Goal: Task Accomplishment & Management: Complete application form

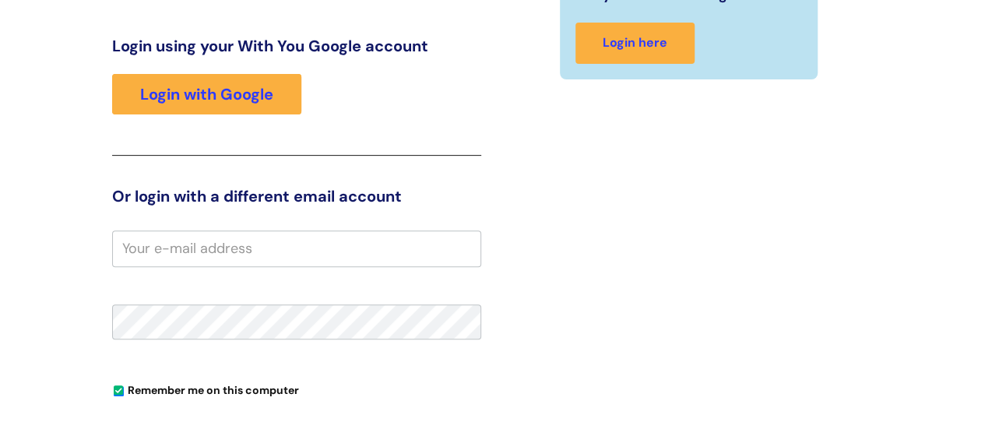
scroll to position [199, 0]
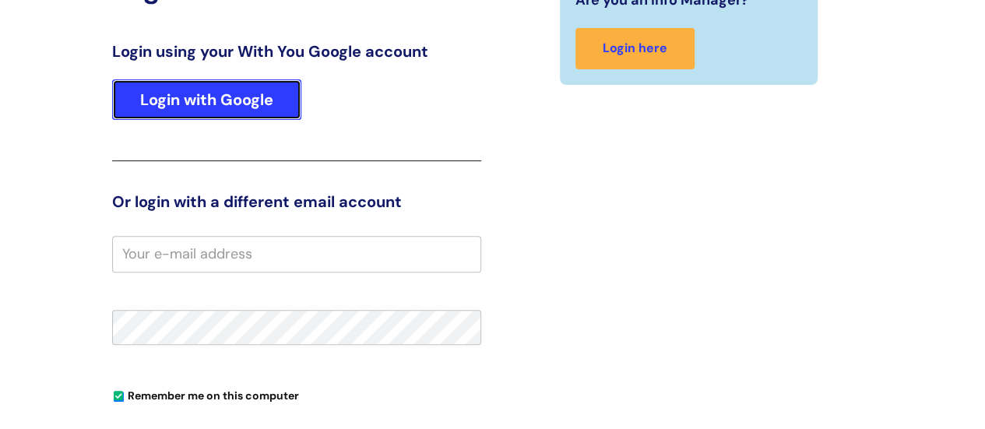
click at [252, 110] on link "Login with Google" at bounding box center [206, 99] width 189 height 40
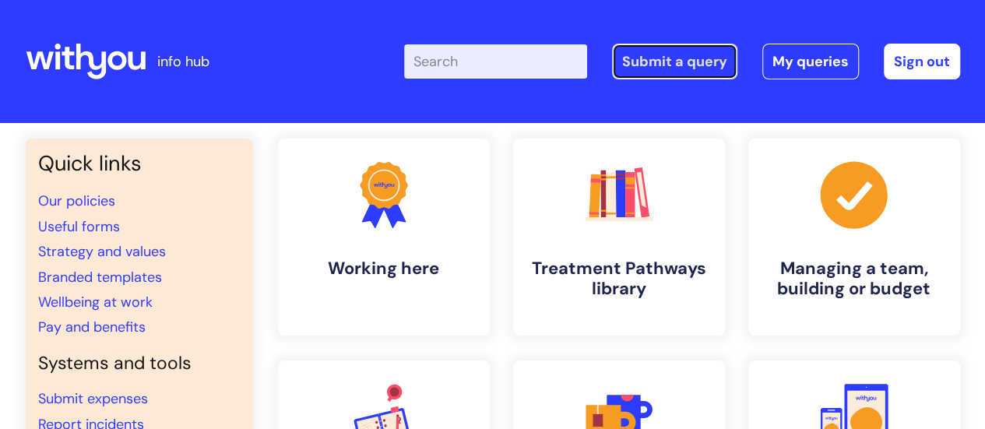
click at [684, 66] on link "Submit a query" at bounding box center [674, 62] width 125 height 36
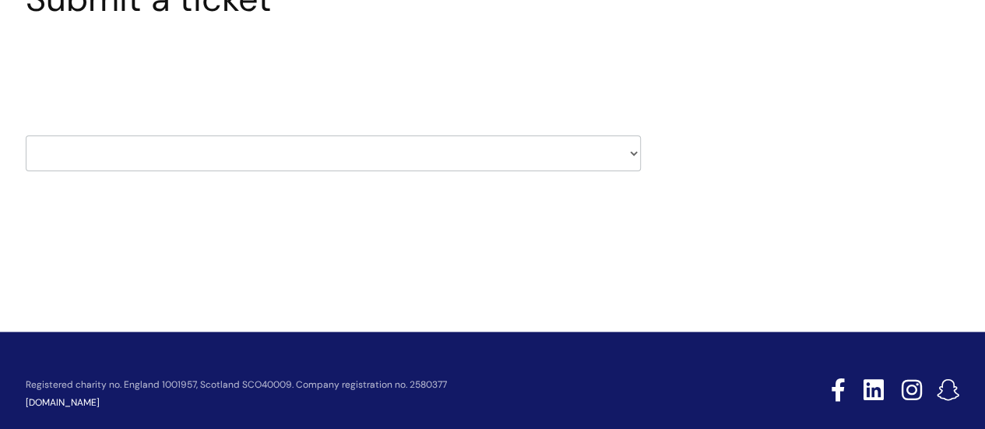
scroll to position [161, 0]
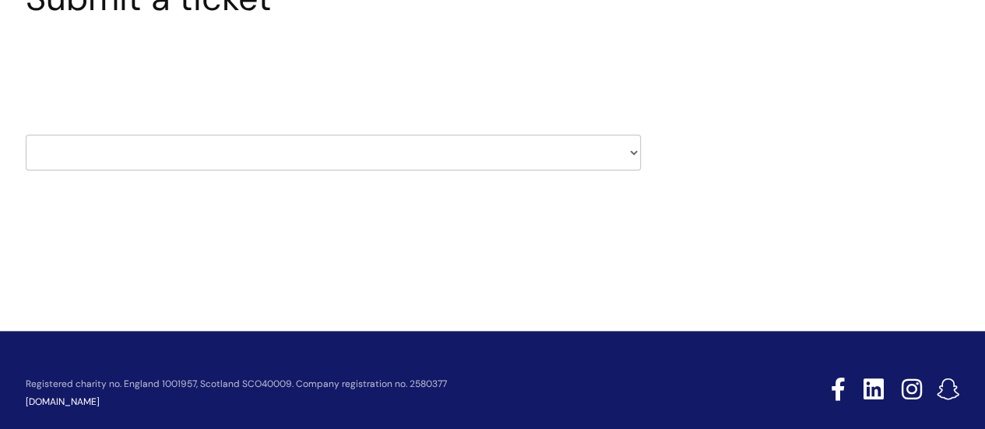
click at [359, 155] on select "HR / People IT and Support Clinical Drug Alerts Finance Accounts Data Support T…" at bounding box center [333, 153] width 615 height 36
select select "it_and_support"
click at [26, 135] on select "HR / People IT and Support Clinical Drug Alerts Finance Accounts Data Support T…" at bounding box center [333, 153] width 615 height 36
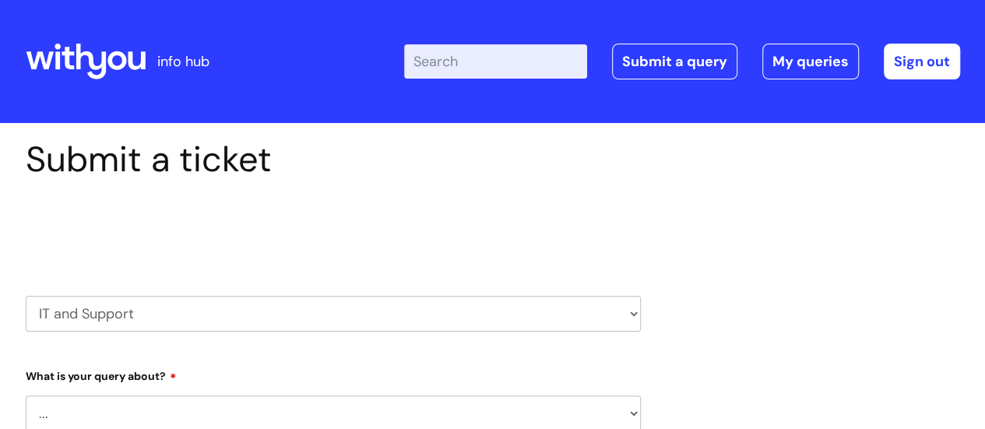
select select "80004286533"
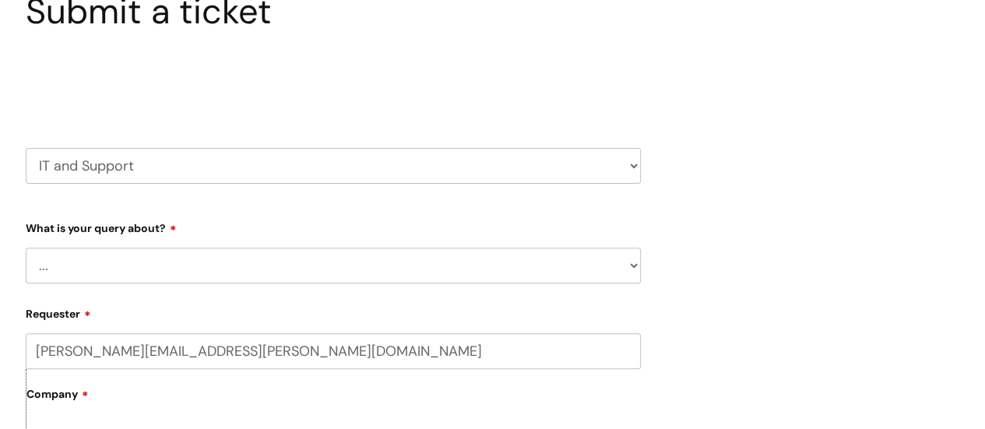
scroll to position [149, 0]
click at [266, 267] on select "... Mobile Phone Reset & MFA Accounts, Starters and Leavers IT Hardware issue I…" at bounding box center [333, 265] width 615 height 36
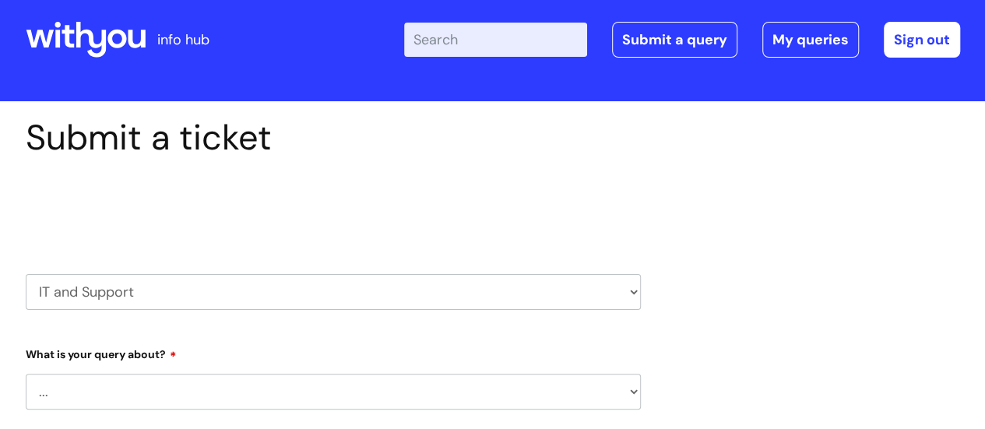
scroll to position [13, 0]
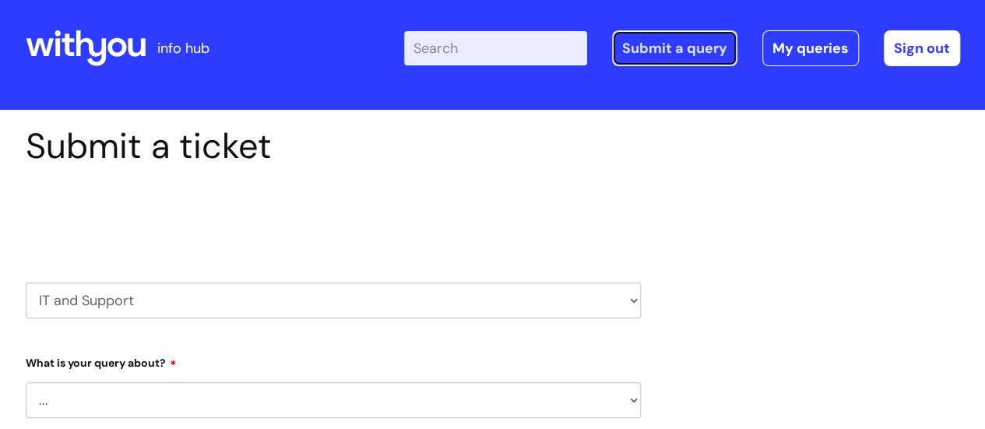
click at [673, 58] on link "Submit a query" at bounding box center [674, 48] width 125 height 36
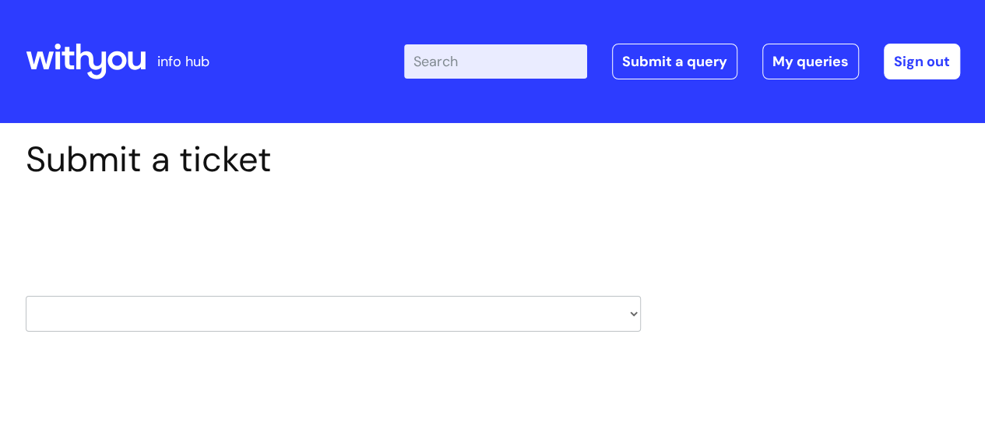
click at [260, 307] on select "HR / People IT and Support Clinical Drug Alerts Finance Accounts Data Support T…" at bounding box center [333, 314] width 615 height 36
select select "hr_/_people"
click at [26, 296] on select "HR / People IT and Support Clinical Drug Alerts Finance Accounts Data Support T…" at bounding box center [333, 314] width 615 height 36
select select "80004286533"
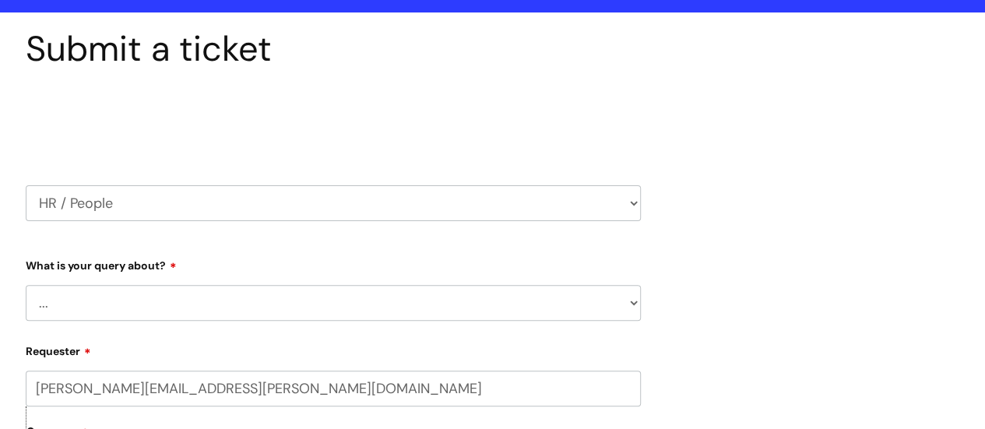
click at [196, 296] on select "... Absence Query Holiday Query Employee change request General HR Query iTrent…" at bounding box center [333, 303] width 615 height 36
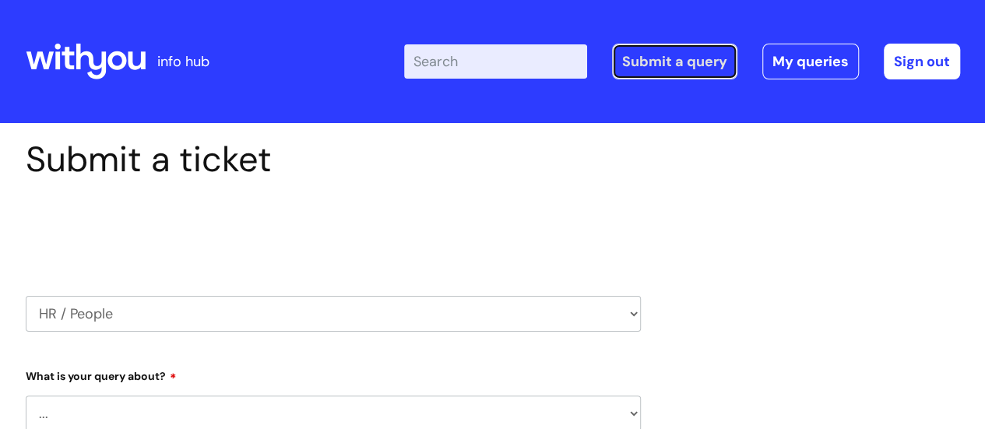
click at [666, 55] on link "Submit a query" at bounding box center [674, 62] width 125 height 36
click at [653, 59] on link "Submit a query" at bounding box center [674, 62] width 125 height 36
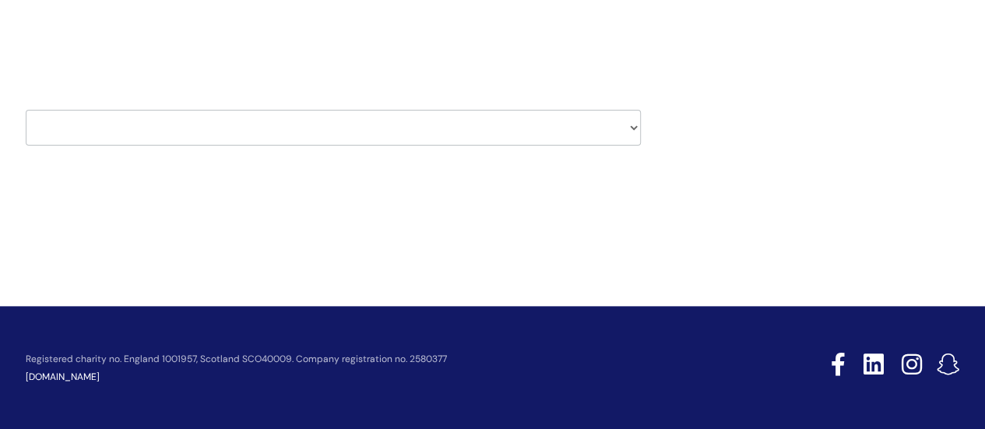
scroll to position [187, 0]
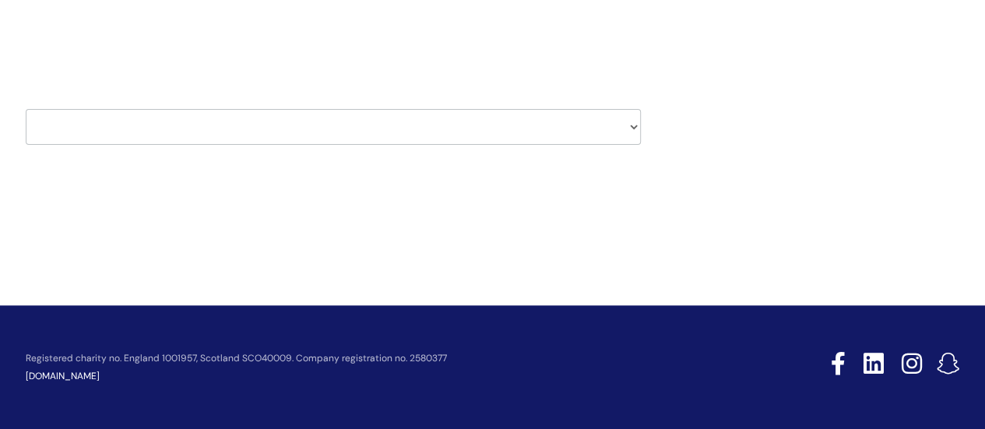
click at [400, 118] on select "HR / People IT and Support Clinical Drug Alerts Finance Accounts Data Support T…" at bounding box center [333, 127] width 615 height 36
select select "it_and_support"
click at [26, 109] on select "HR / People IT and Support Clinical Drug Alerts Finance Accounts Data Support T…" at bounding box center [333, 127] width 615 height 36
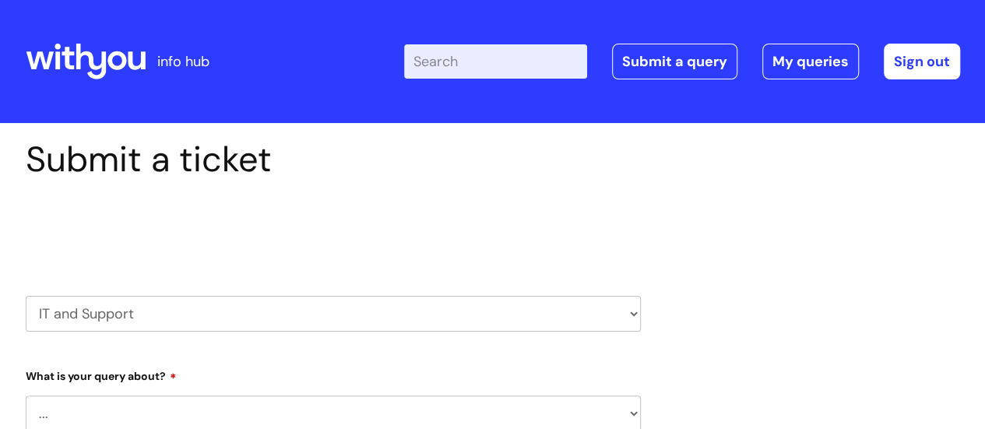
select select "80004286533"
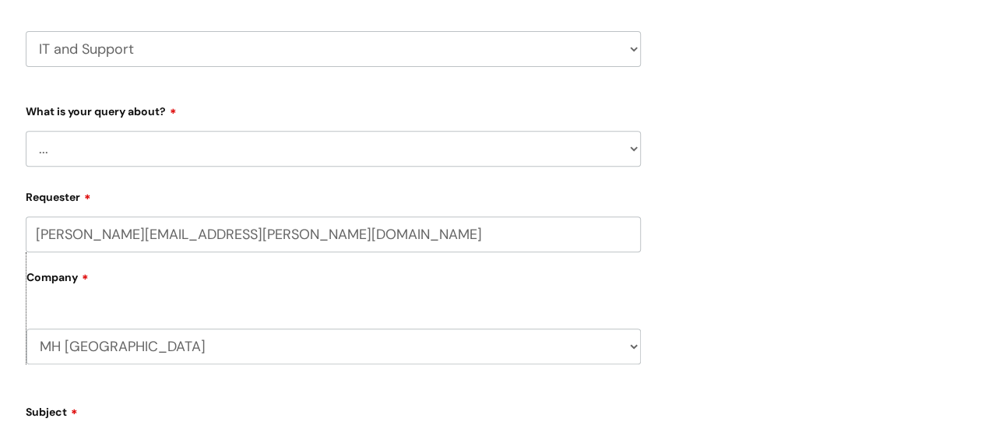
scroll to position [274, 0]
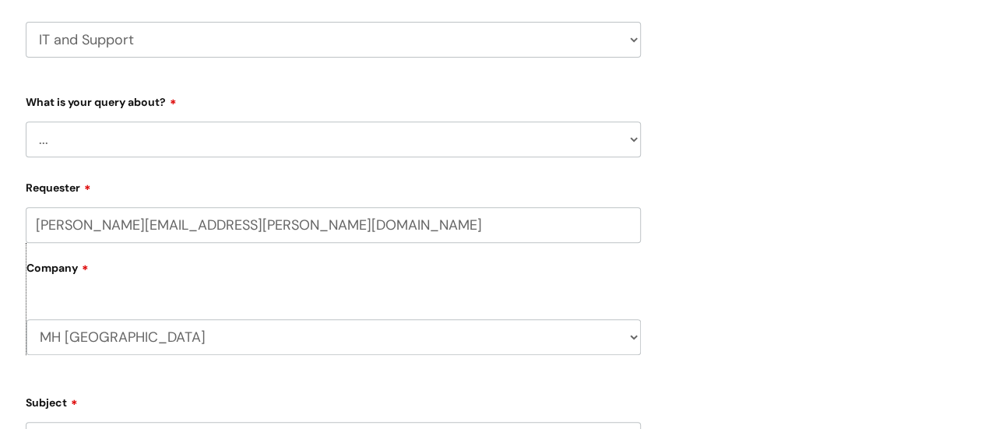
click at [252, 143] on select "... Mobile Phone Reset & MFA Accounts, Starters and Leavers IT Hardware issue I…" at bounding box center [333, 139] width 615 height 36
select select "I need help logging in"
click at [26, 121] on select "... Mobile Phone Reset & MFA Accounts, Starters and Leavers IT Hardware issue I…" at bounding box center [333, 139] width 615 height 36
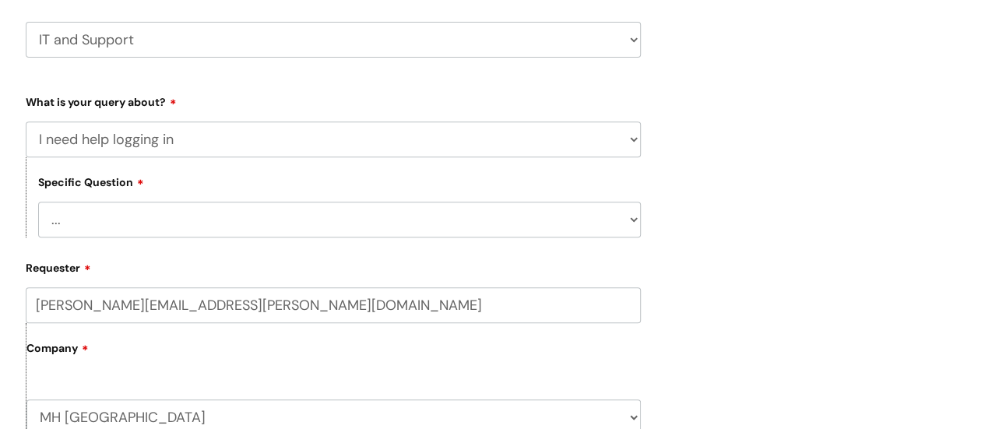
click at [211, 219] on select "... I need help logging into my laptop/chromebook I need access or help logging…" at bounding box center [339, 220] width 603 height 36
select select "I need access or help logging into a system, including Single Sign On"
click at [38, 202] on select "... I need help logging into my laptop/chromebook I need access or help logging…" at bounding box center [339, 220] width 603 height 36
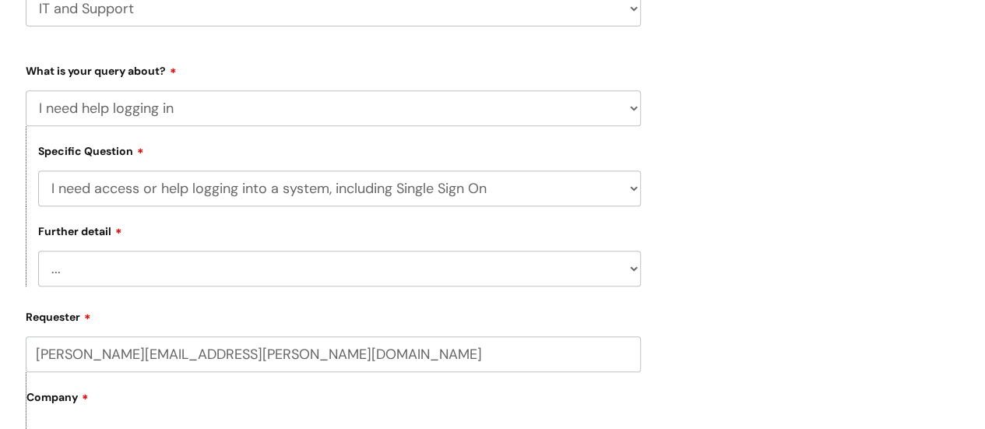
scroll to position [306, 0]
click at [240, 276] on select "... Nebula Halo IT Portal PCMIS Ulysses iTrent CJSM NHS email Summary Care Reco…" at bounding box center [339, 268] width 603 height 36
select select "NHS email"
click at [38, 251] on select "... Nebula Halo IT Portal PCMIS Ulysses iTrent CJSM NHS email Summary Care Reco…" at bounding box center [339, 268] width 603 height 36
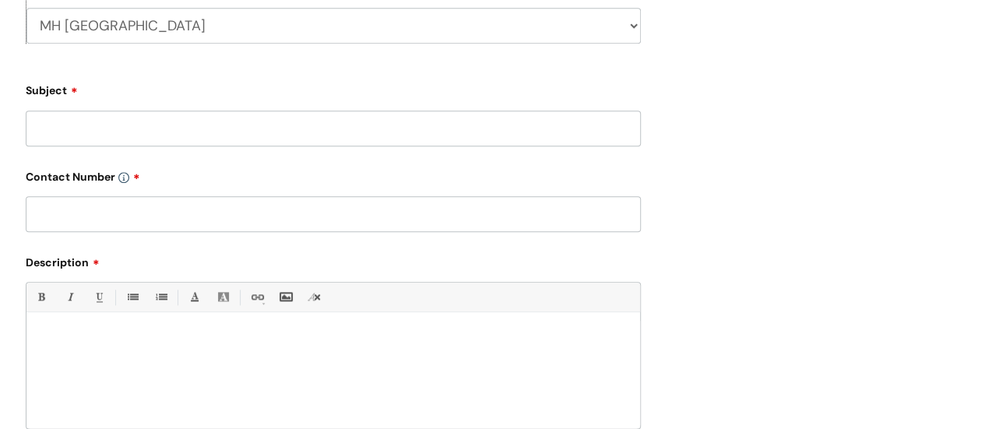
scroll to position [738, 0]
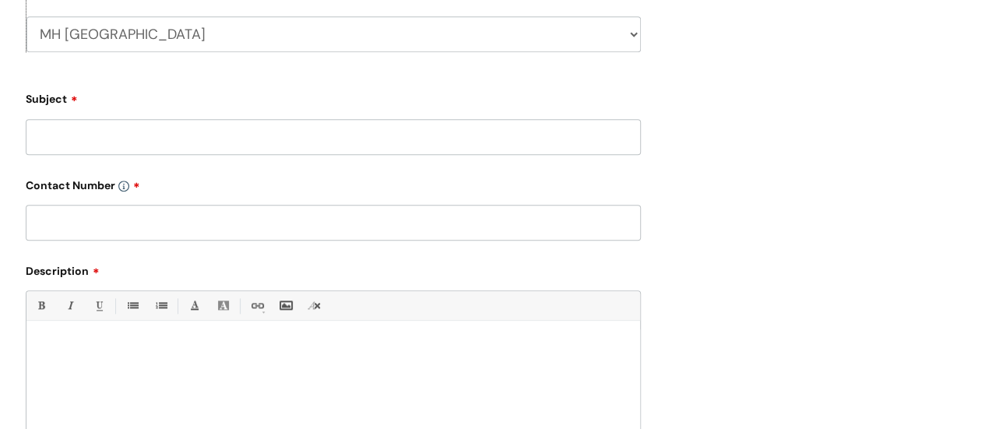
click at [195, 145] on input "Subject" at bounding box center [333, 137] width 615 height 36
type input "I"
type input "NHS Email issues"
click at [179, 222] on input "text" at bounding box center [333, 223] width 615 height 36
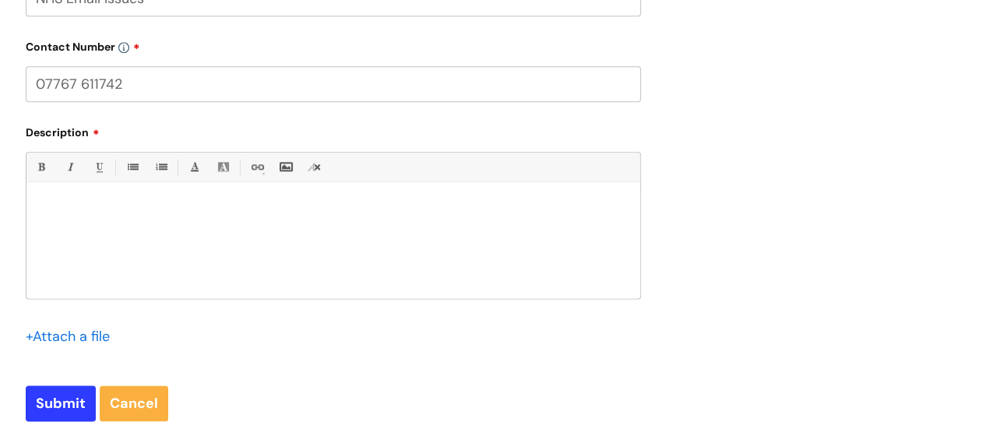
scroll to position [895, 0]
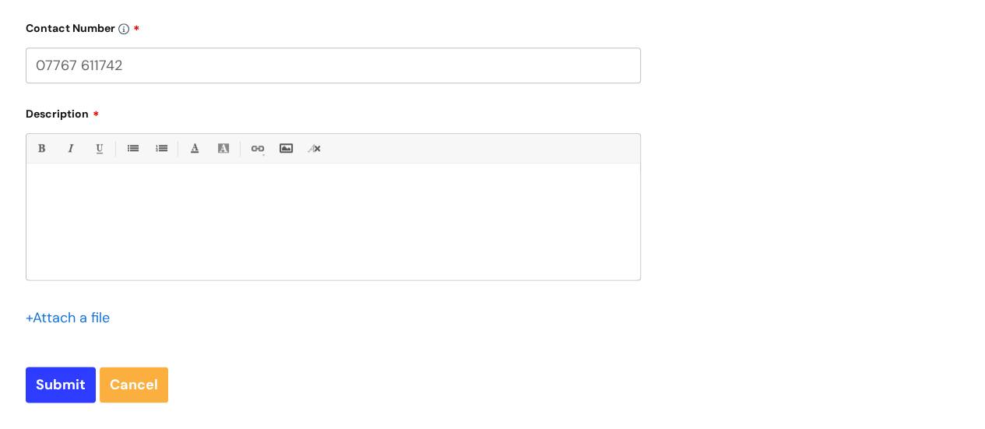
type input "07767 611742"
click at [87, 185] on p at bounding box center [333, 191] width 590 height 14
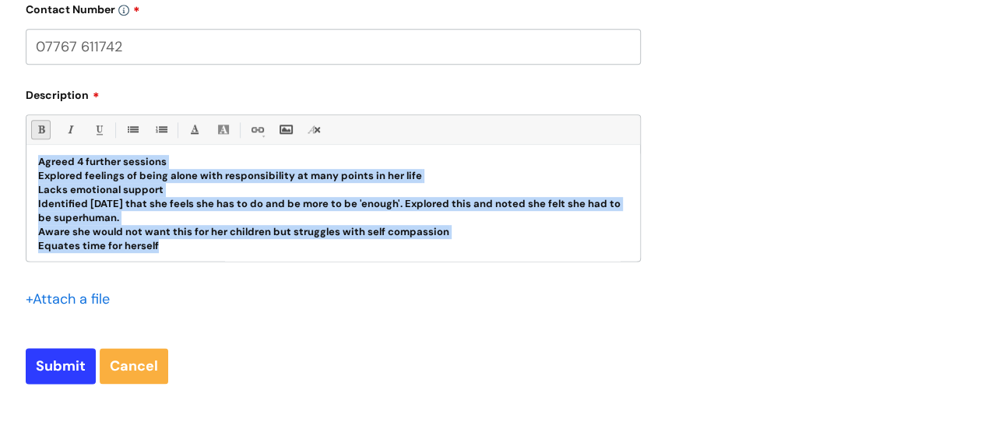
scroll to position [434, 0]
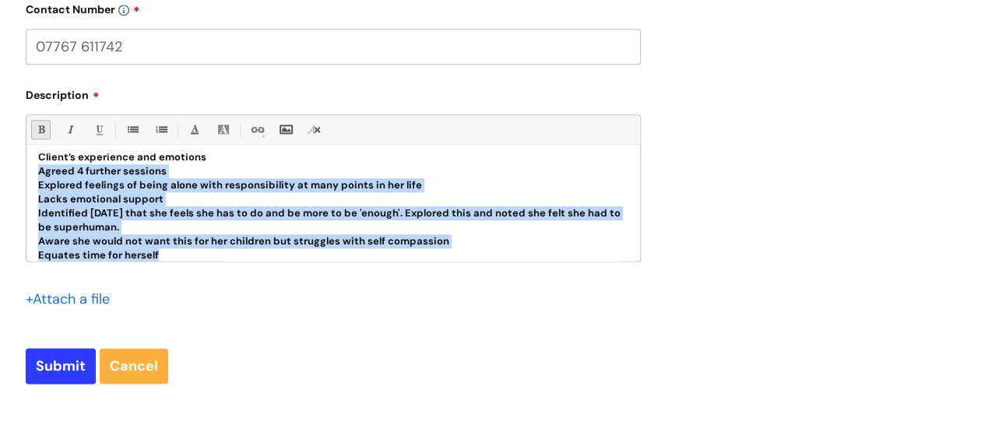
drag, startPoint x: 166, startPoint y: 240, endPoint x: 31, endPoint y: 164, distance: 154.4
click at [31, 164] on div "Hi, I can log in to NHS Email but when I go to email it says that there is a pr…" at bounding box center [333, 206] width 614 height 107
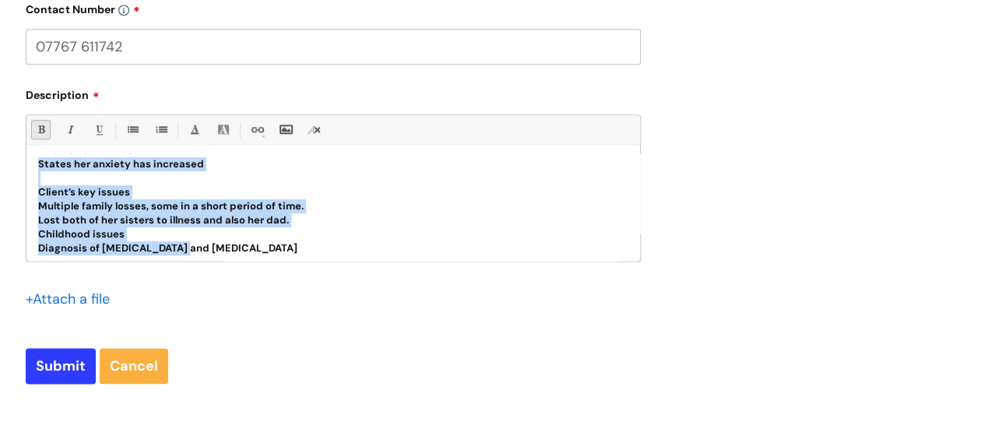
scroll to position [298, 0]
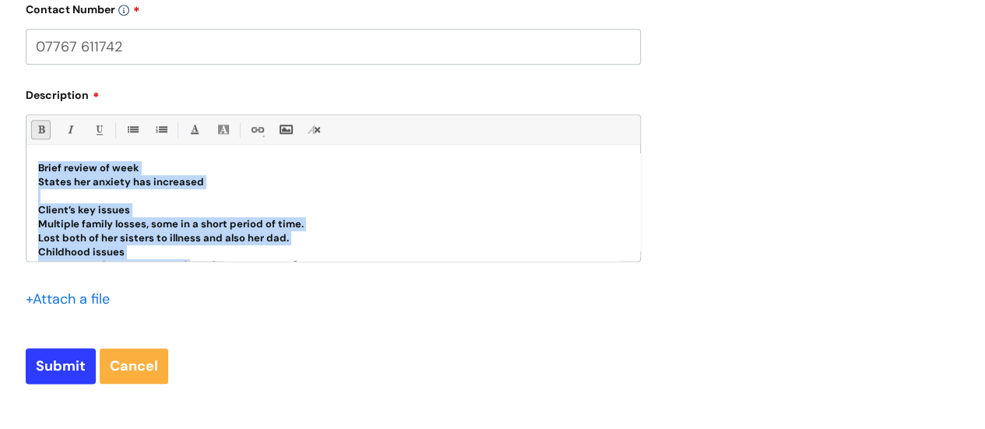
drag, startPoint x: 195, startPoint y: 216, endPoint x: 23, endPoint y: 161, distance: 180.5
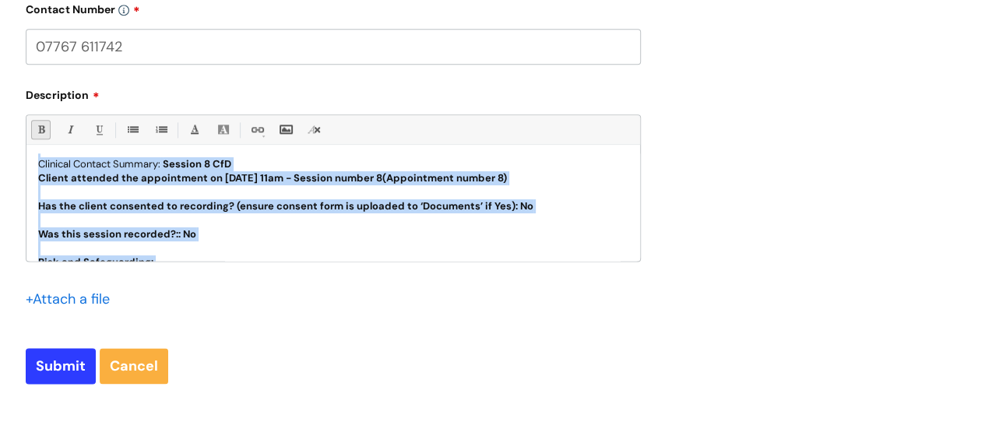
scroll to position [0, 0]
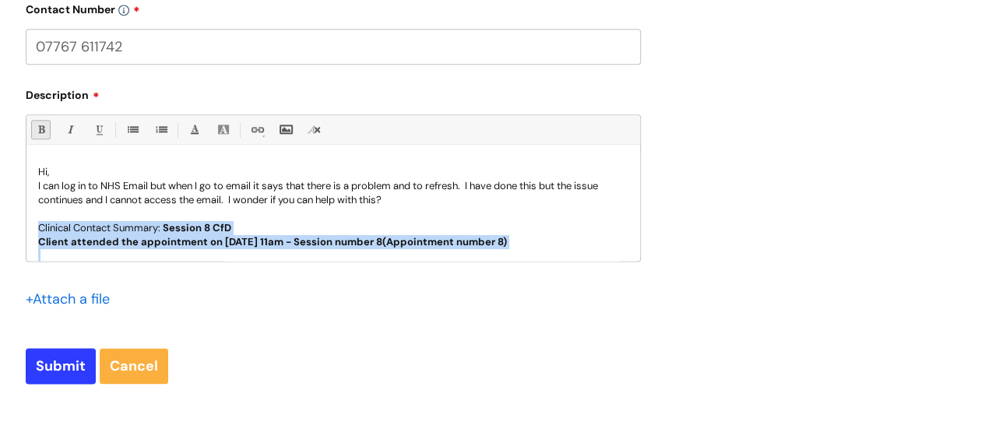
drag, startPoint x: 311, startPoint y: 253, endPoint x: 29, endPoint y: 227, distance: 283.1
click at [29, 227] on div "Hi, I can log in to NHS Email but when I go to email it says that there is a pr…" at bounding box center [333, 206] width 614 height 107
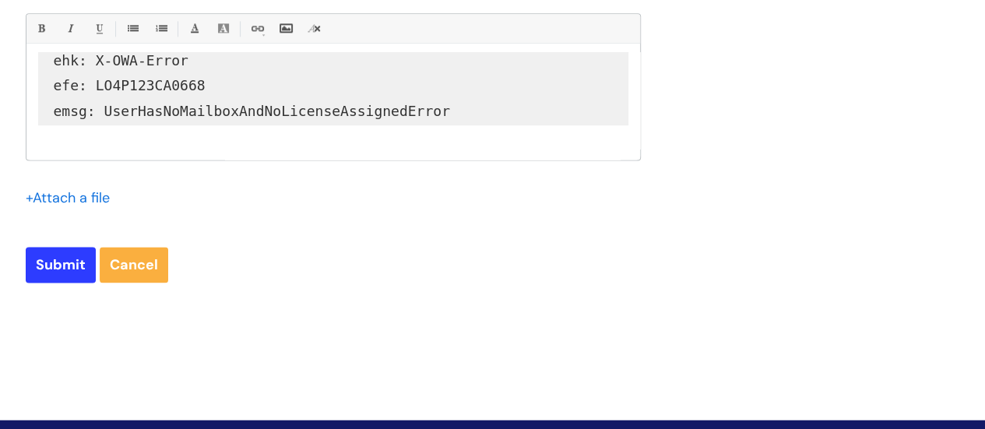
scroll to position [495, 0]
click at [51, 266] on input "Submit" at bounding box center [61, 265] width 70 height 36
type input "Please Wait..."
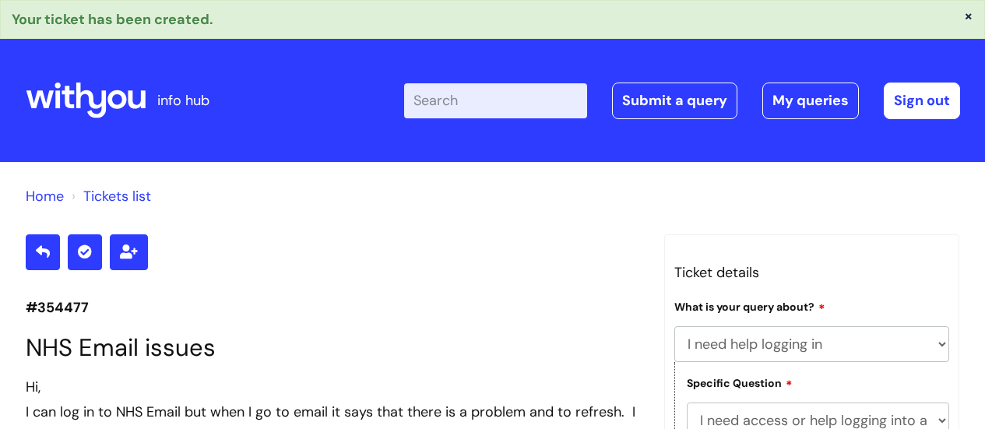
select select "I need help logging in"
select select "I need access or help logging into a system, including Single Sign On"
select select "NHS email"
